Goal: Transaction & Acquisition: Purchase product/service

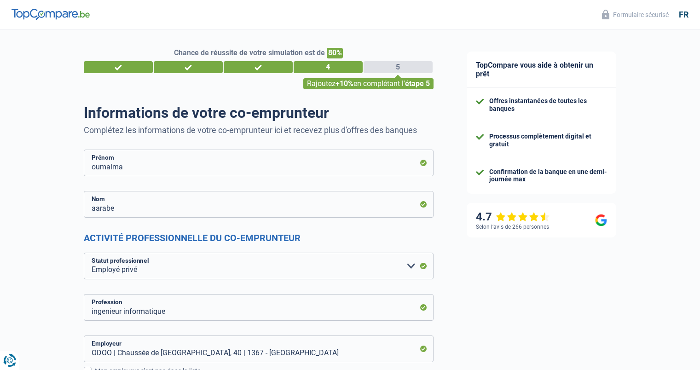
select select "privateEmployee"
select select "single"
select select "netSalary"
select select "mealVouchers"
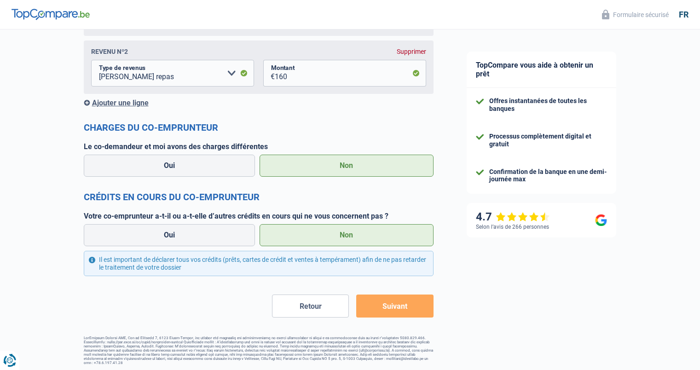
click at [414, 142] on label "Le co-demandeur et moi avons des charges différentes" at bounding box center [259, 146] width 350 height 9
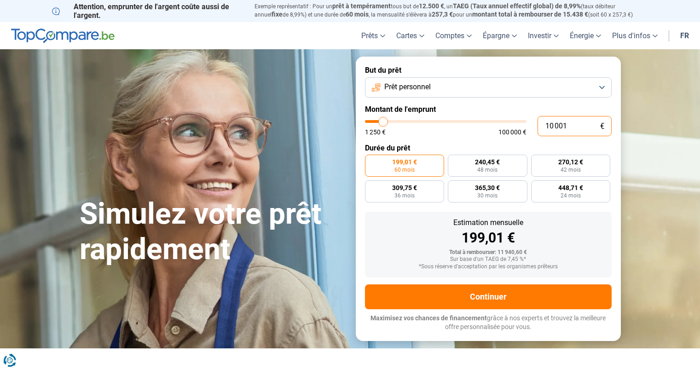
click at [558, 129] on input "10 001" at bounding box center [575, 126] width 74 height 20
type input "2"
type input "1250"
type input "23"
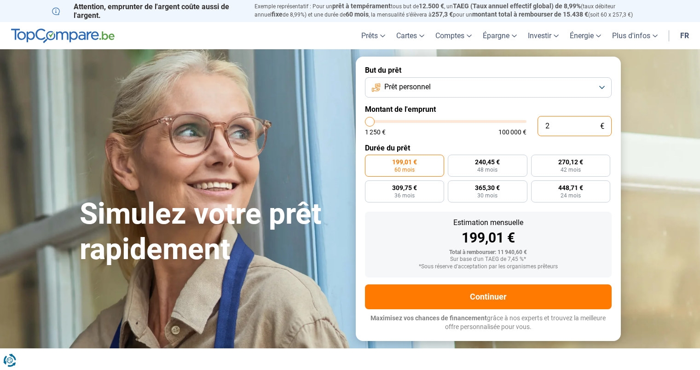
type input "1250"
type input "230"
type input "1250"
type input "2 300"
type input "2250"
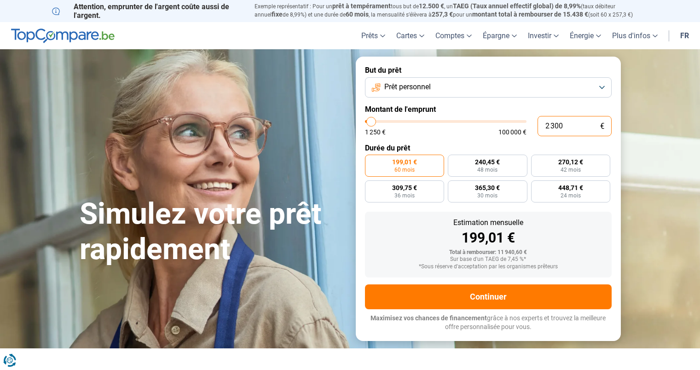
type input "2 300"
type input "2250"
radio input "true"
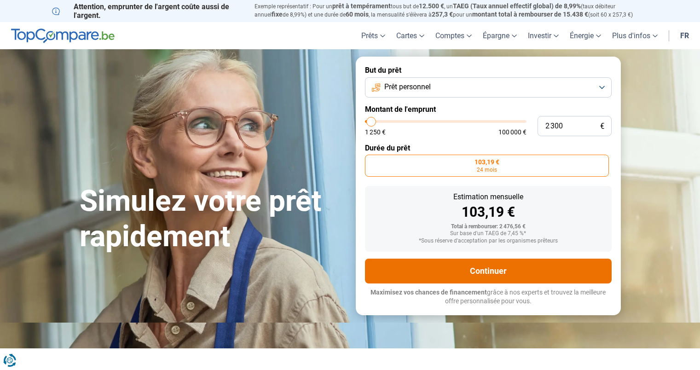
click at [452, 265] on button "Continuer" at bounding box center [488, 271] width 247 height 25
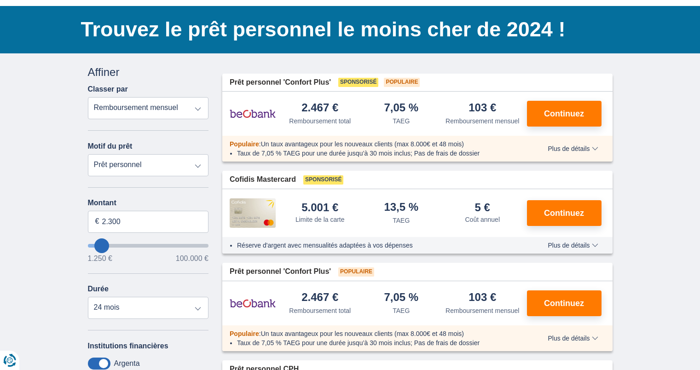
scroll to position [55, 0]
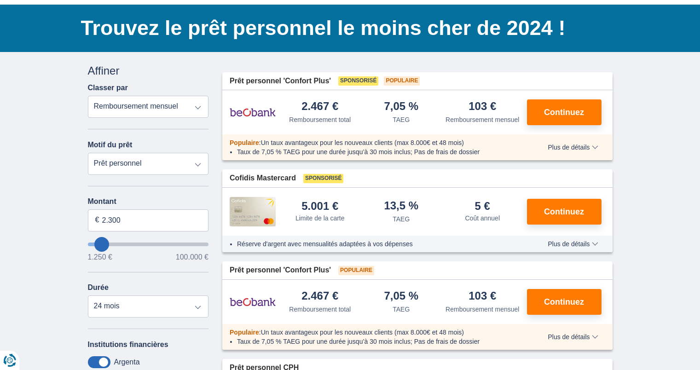
click at [379, 247] on li "Réserve d'argent avec mensualités adaptées à vos dépenses" at bounding box center [379, 243] width 284 height 9
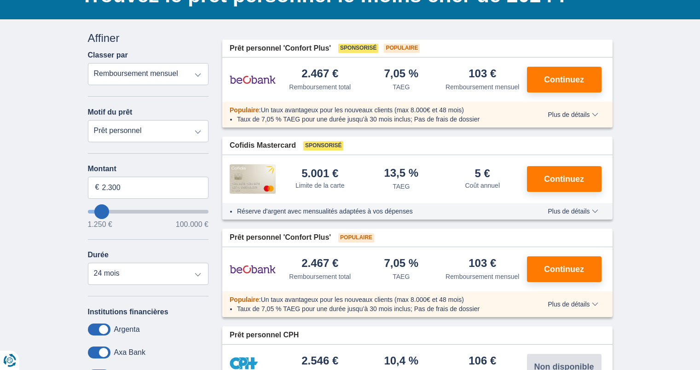
scroll to position [89, 0]
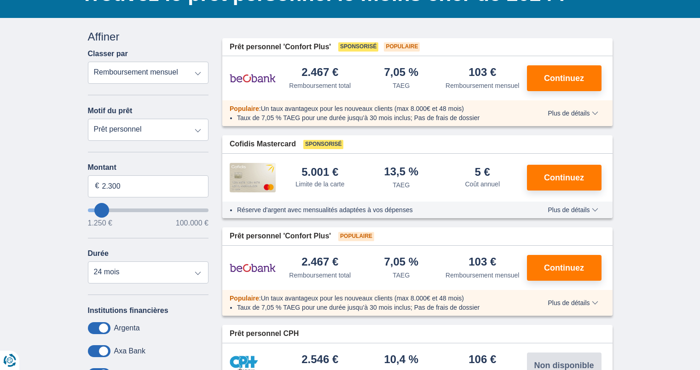
click at [320, 173] on div "5.001 €" at bounding box center [320, 172] width 37 height 11
click at [360, 182] on div "5.001 € Limite de la carte" at bounding box center [319, 178] width 81 height 22
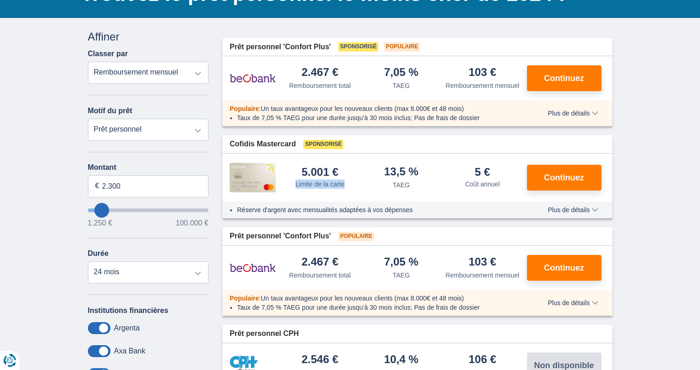
click at [360, 182] on div "5.001 € Limite de la carte" at bounding box center [319, 178] width 81 height 22
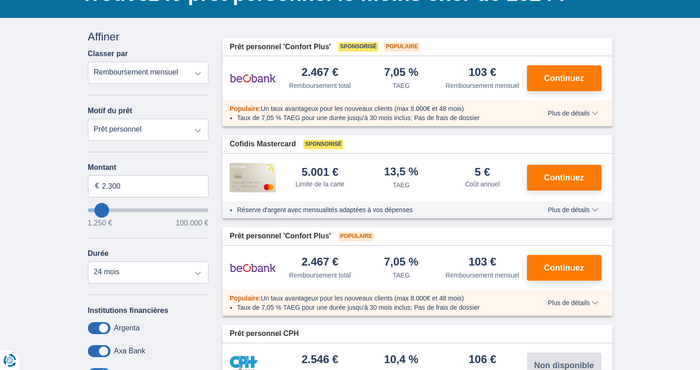
click at [360, 182] on div "5.001 € Limite de la carte" at bounding box center [319, 178] width 81 height 22
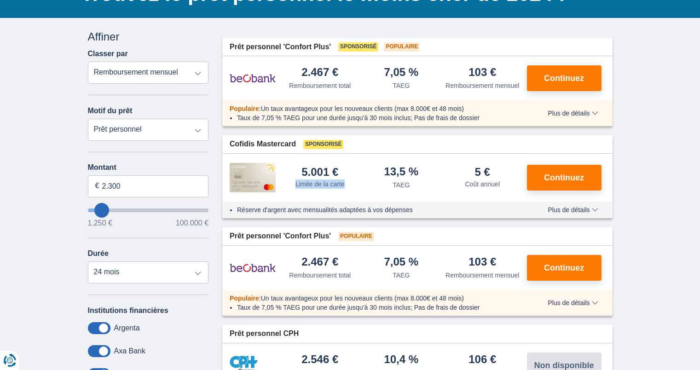
click at [360, 182] on div "5.001 € Limite de la carte" at bounding box center [319, 178] width 81 height 22
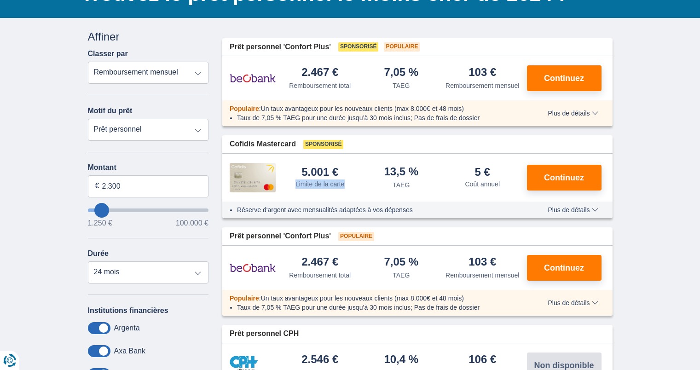
click at [360, 182] on div "5.001 € Limite de la carte" at bounding box center [319, 178] width 81 height 22
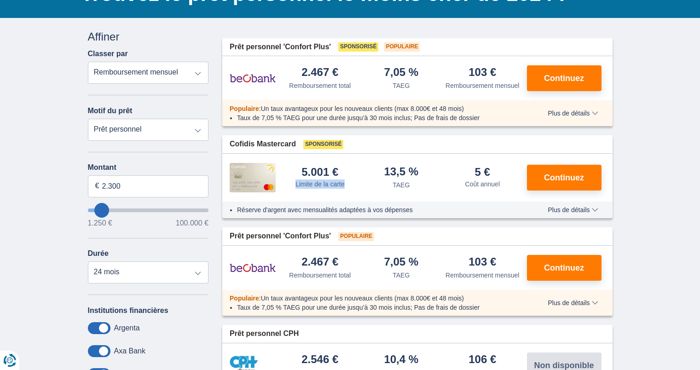
click at [360, 182] on div "5.001 € Limite de la carte" at bounding box center [319, 178] width 81 height 22
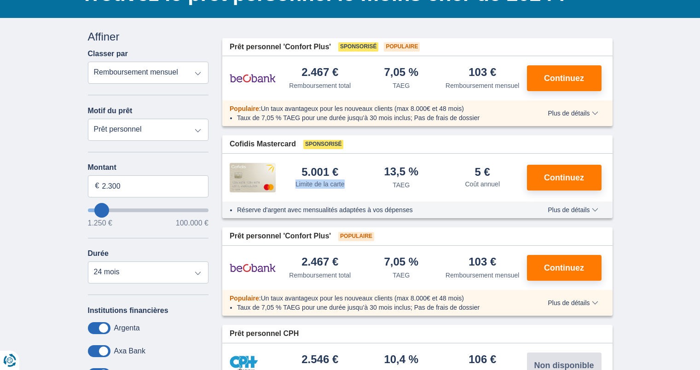
click at [360, 182] on div "5.001 € Limite de la carte" at bounding box center [319, 178] width 81 height 22
